Goal: Information Seeking & Learning: Learn about a topic

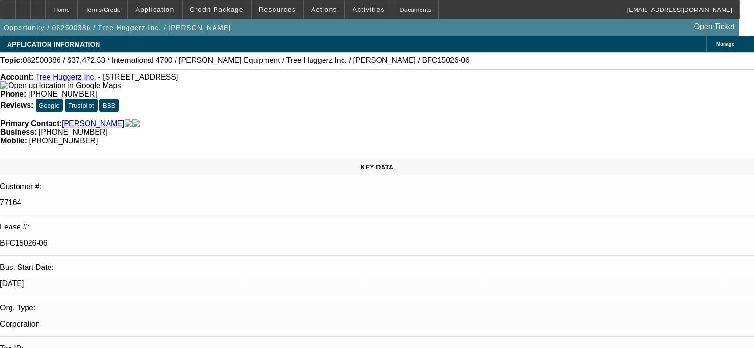
select select "0"
select select "6"
select select "0"
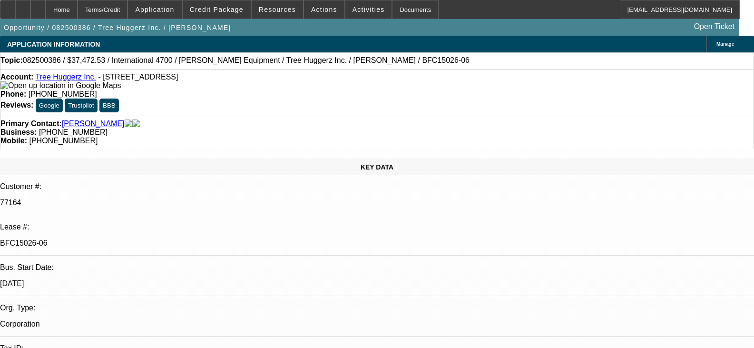
select select "0"
select select "6"
select select "0"
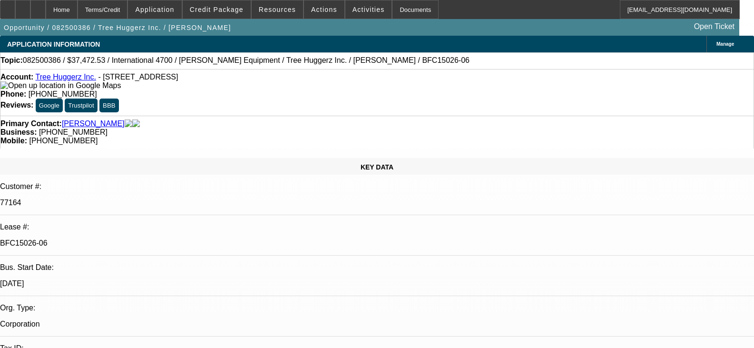
select select "0"
select select "6"
select select "0"
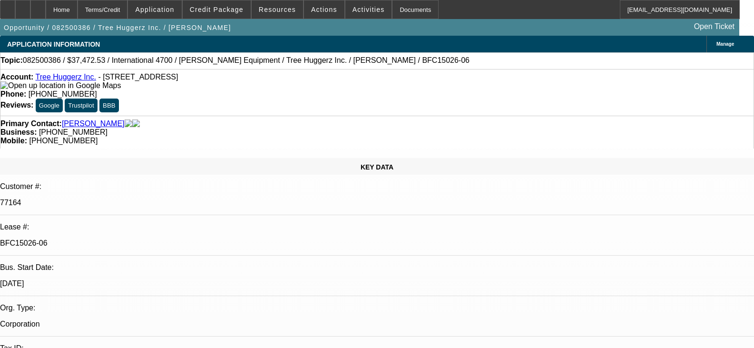
select select "6"
click at [79, 81] on link "Tree Huggerz Inc." at bounding box center [65, 77] width 60 height 8
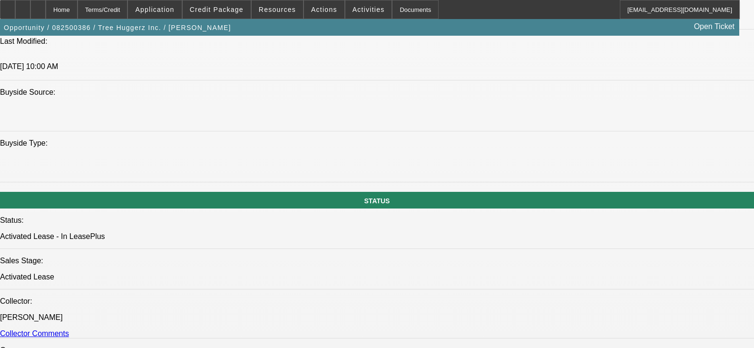
scroll to position [952, 0]
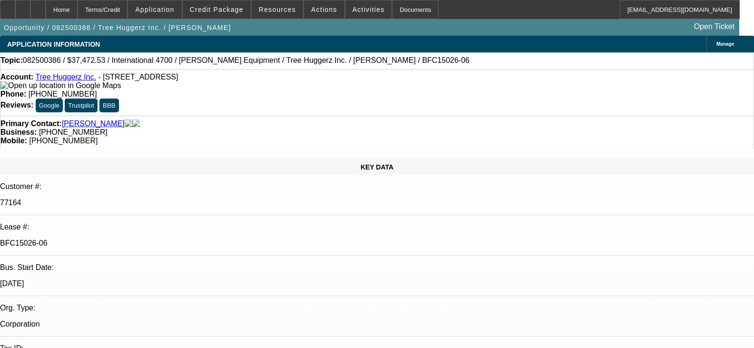
select select "0"
select select "6"
select select "0"
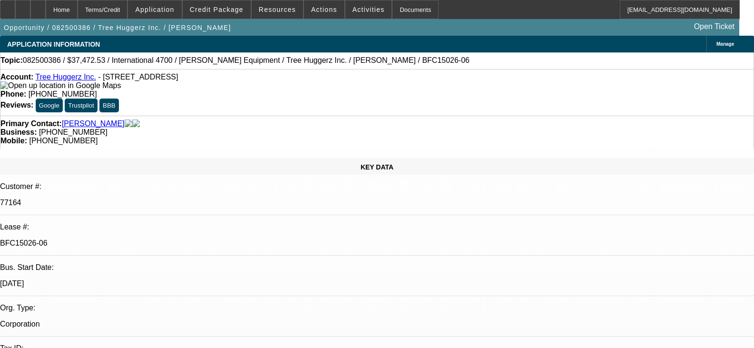
select select "0"
select select "6"
select select "0"
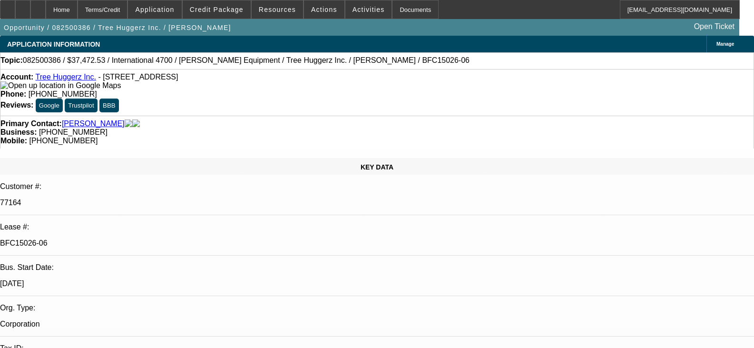
select select "0"
select select "6"
select select "0"
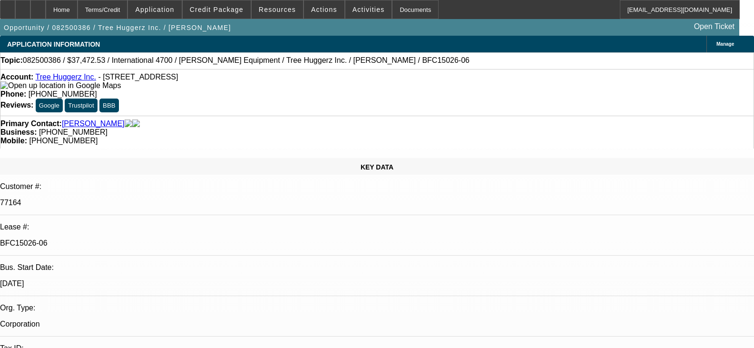
select select "6"
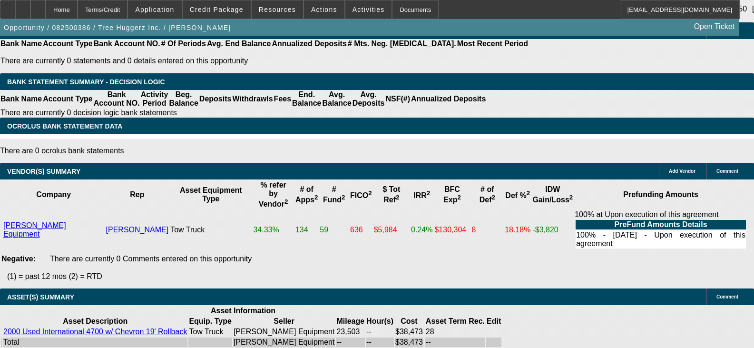
scroll to position [2259, 0]
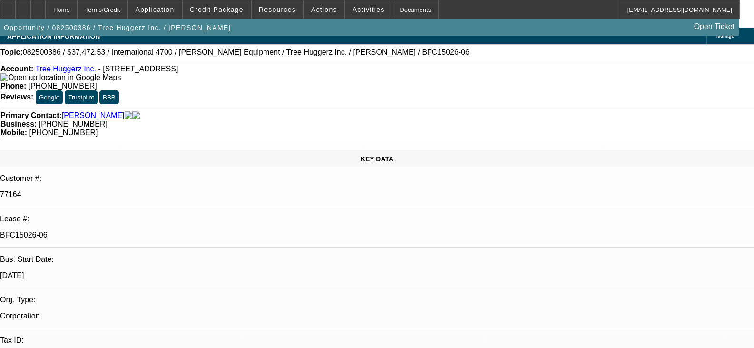
scroll to position [0, 0]
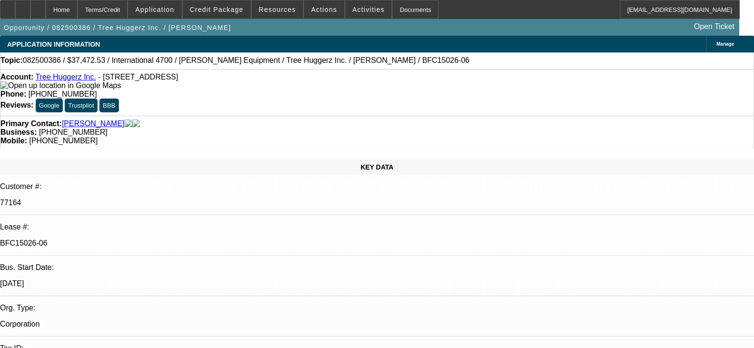
click at [69, 77] on link "Tree Huggerz Inc." at bounding box center [65, 77] width 60 height 8
click at [128, 13] on div "Terms/Credit" at bounding box center [103, 9] width 50 height 19
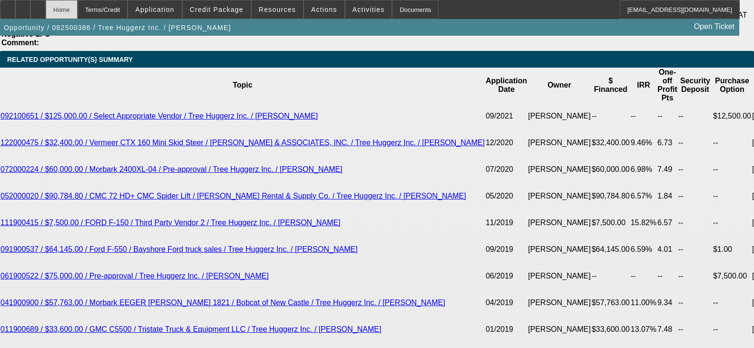
scroll to position [1735, 0]
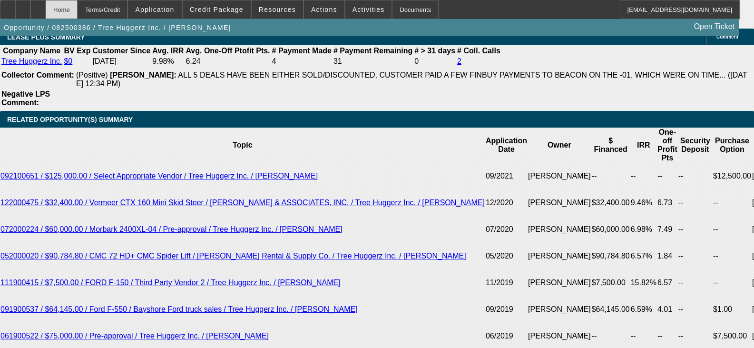
click at [78, 14] on div "Home" at bounding box center [62, 9] width 32 height 19
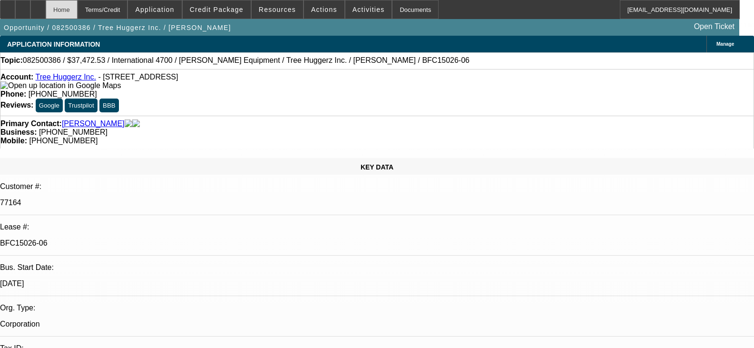
click at [78, 5] on div "Home" at bounding box center [62, 9] width 32 height 19
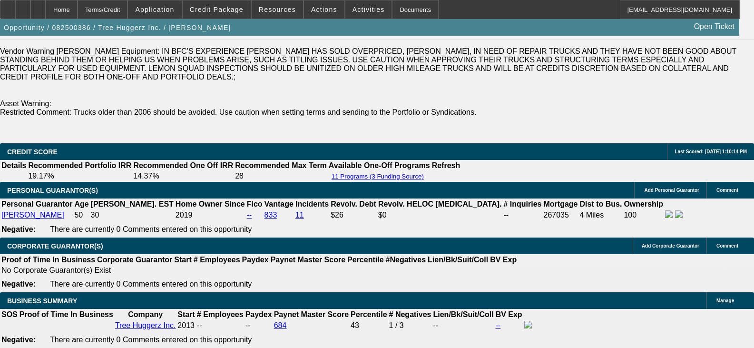
scroll to position [1428, 0]
